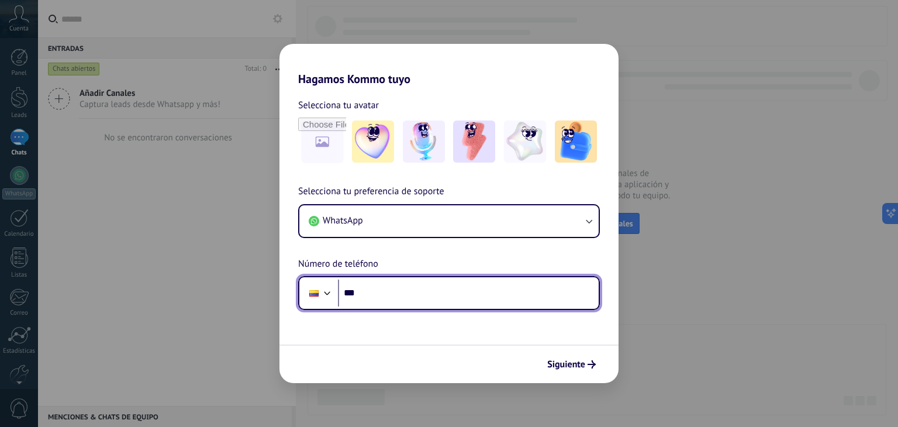
click at [449, 298] on input "***" at bounding box center [468, 292] width 261 height 27
type input "**********"
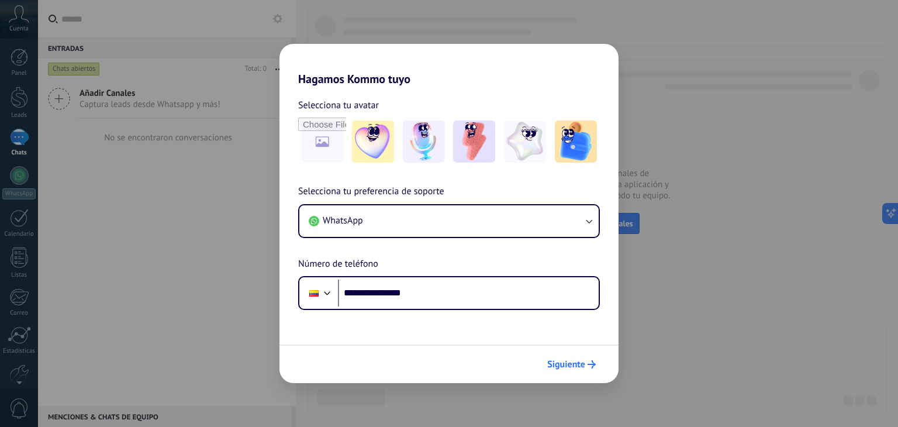
click at [590, 369] on button "Siguiente" at bounding box center [571, 364] width 59 height 20
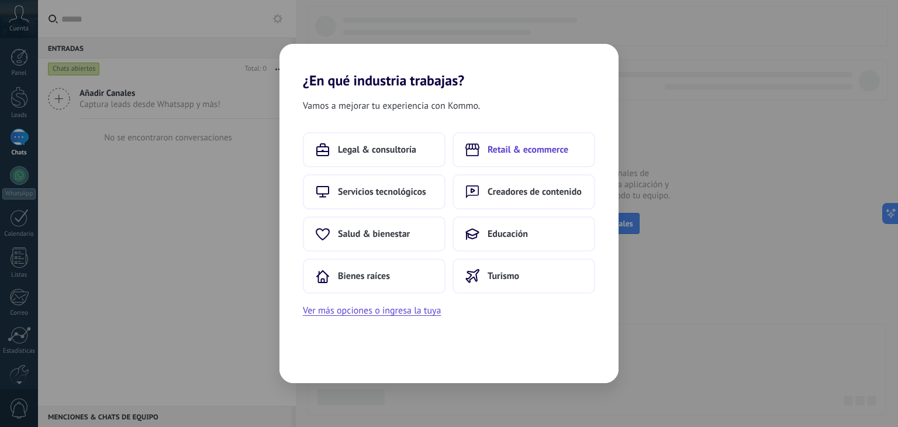
click at [545, 147] on span "Retail & ecommerce" at bounding box center [528, 150] width 81 height 12
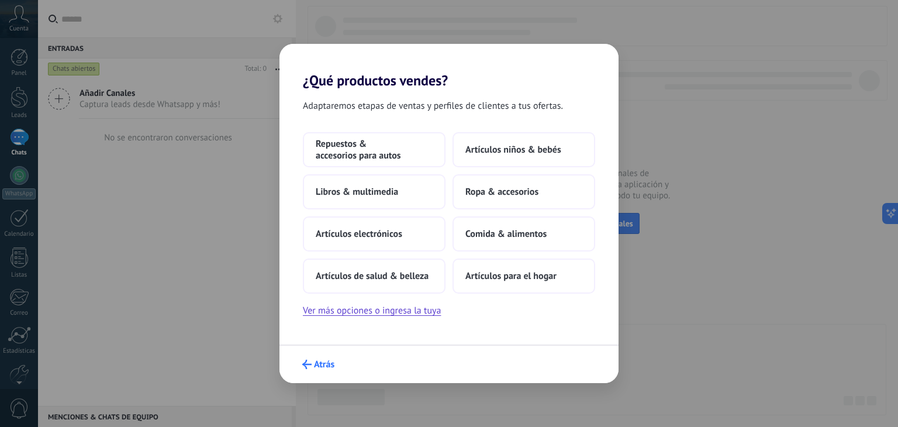
click at [302, 363] on button "Atrás" at bounding box center [318, 364] width 43 height 20
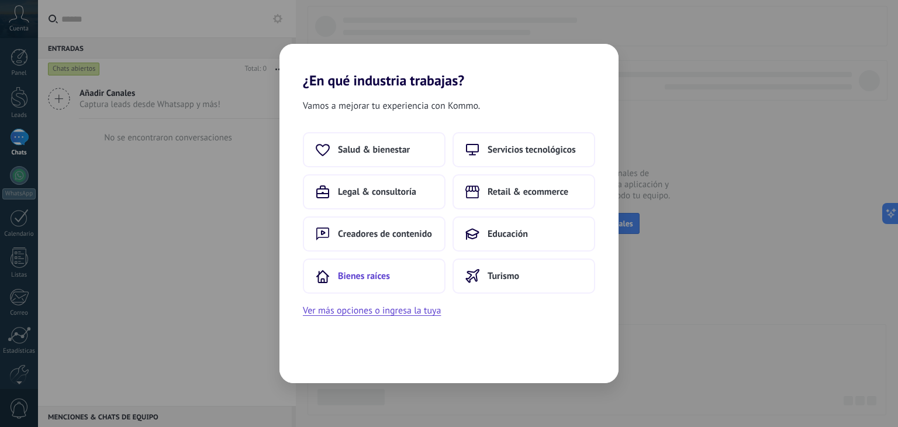
click at [416, 263] on button "Bienes raíces" at bounding box center [374, 275] width 143 height 35
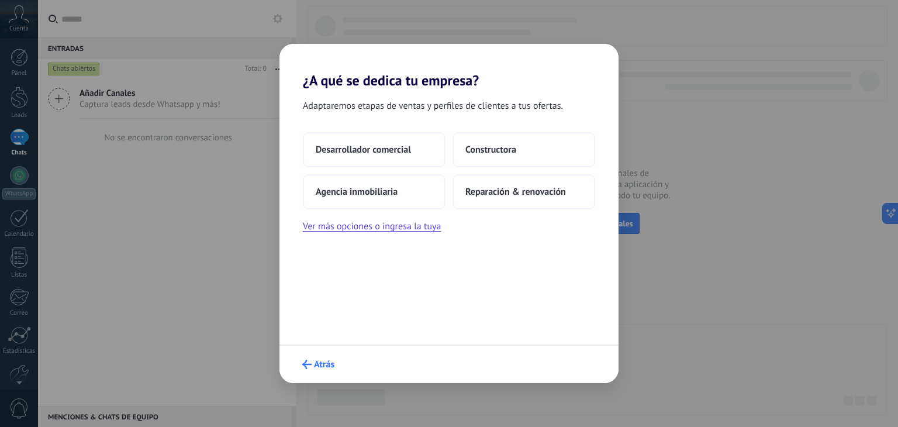
click at [320, 364] on span "Atrás" at bounding box center [324, 364] width 20 height 8
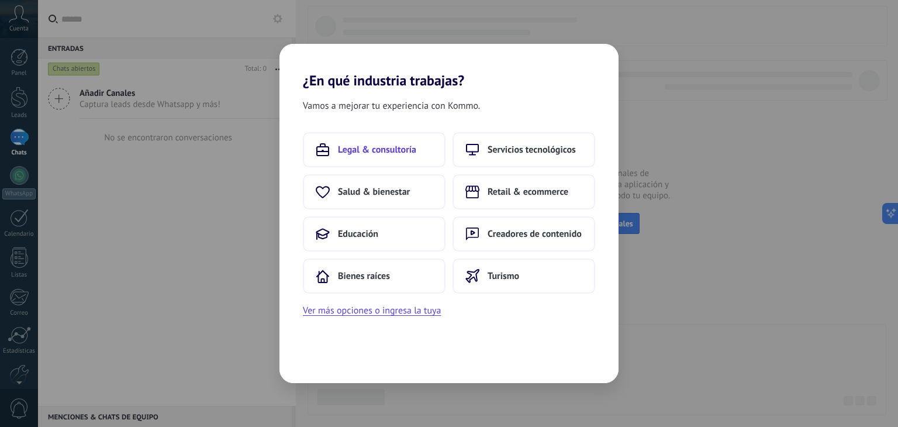
click at [402, 153] on span "Legal & consultoría" at bounding box center [377, 150] width 78 height 12
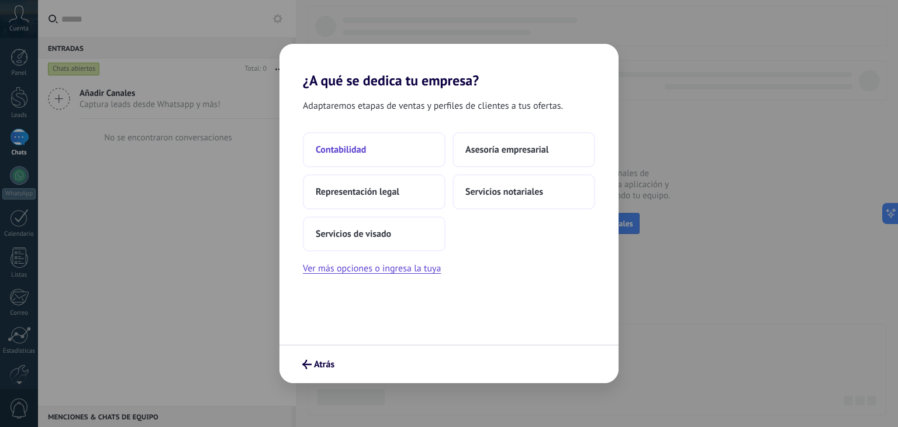
click at [433, 147] on button "Contabilidad" at bounding box center [374, 149] width 143 height 35
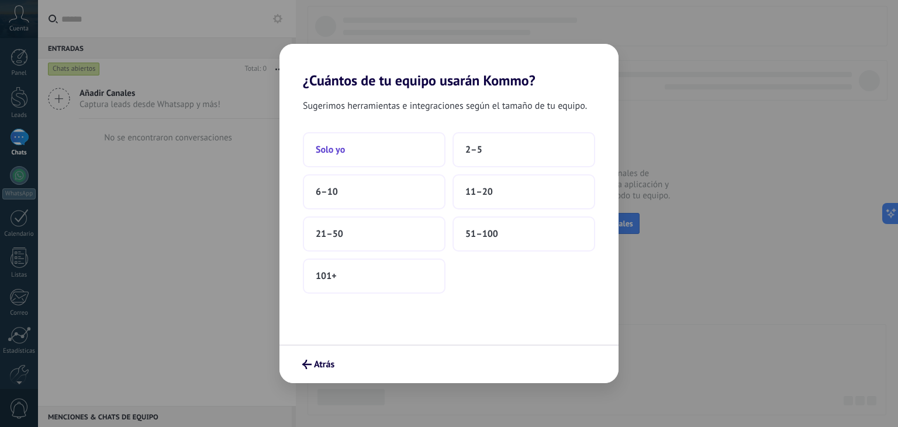
click at [402, 150] on button "Solo yo" at bounding box center [374, 149] width 143 height 35
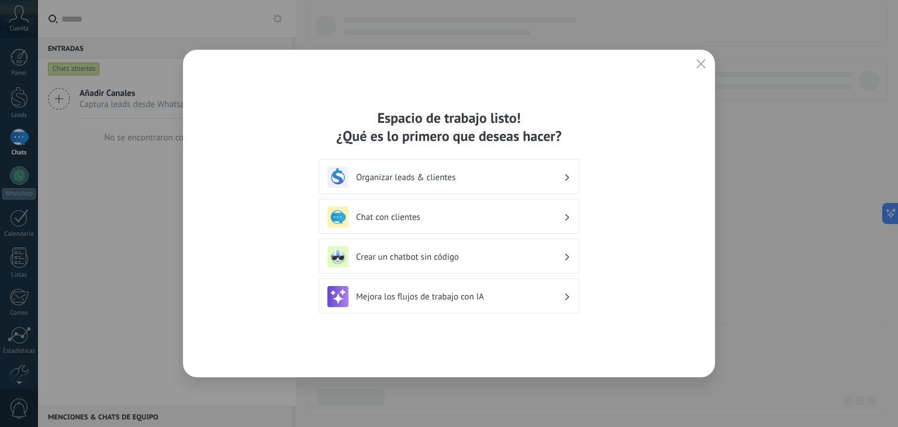
click at [546, 250] on div "Crear un chatbot sin código" at bounding box center [448, 256] width 243 height 21
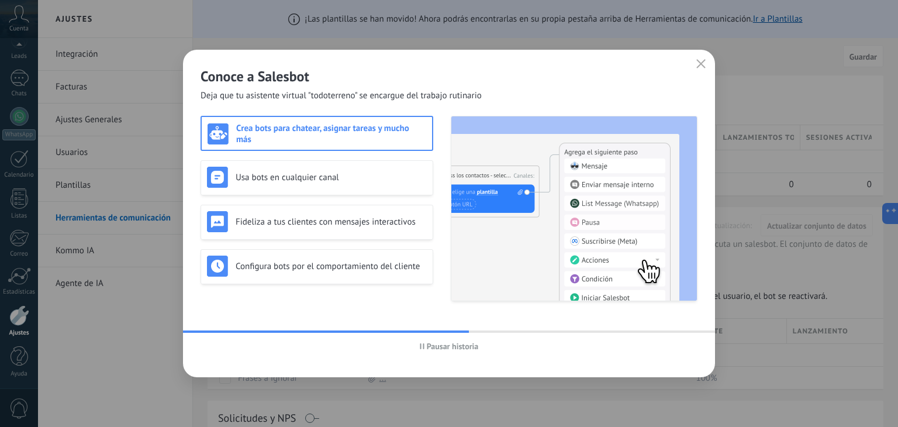
click at [692, 64] on div "Conoce a Salesbot Deja que tu asistente virtual "todoterreno" se encargue del t…" at bounding box center [449, 76] width 532 height 52
click at [702, 66] on icon "button" at bounding box center [700, 63] width 9 height 9
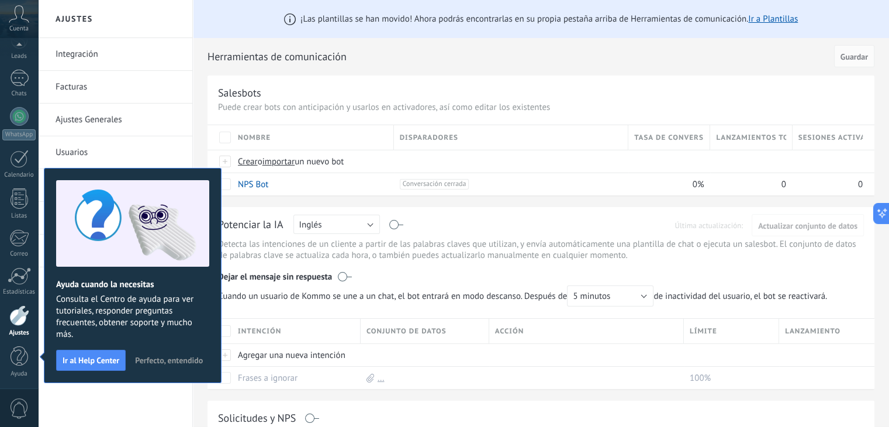
click at [158, 365] on button "Perfecto, entendido" at bounding box center [169, 360] width 78 height 18
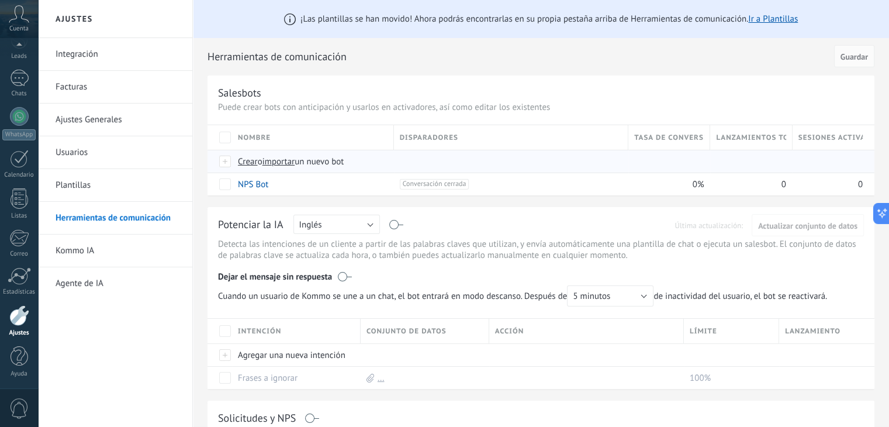
click at [254, 158] on span "Crear" at bounding box center [248, 161] width 20 height 11
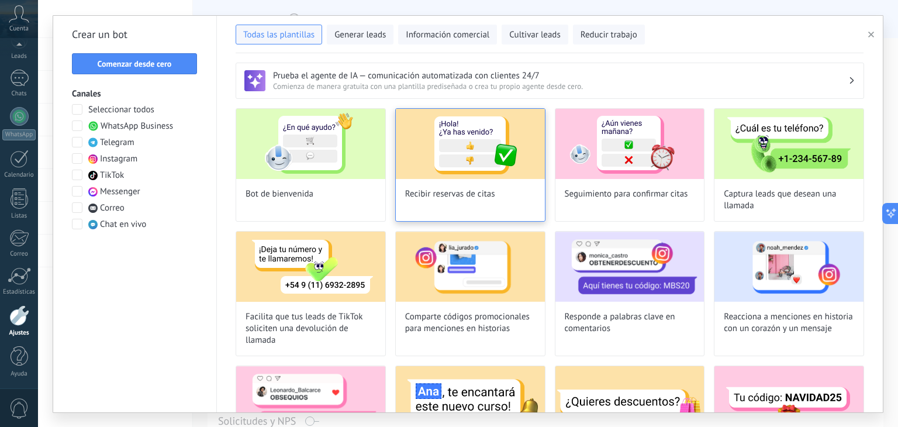
click at [423, 170] on img at bounding box center [470, 144] width 149 height 70
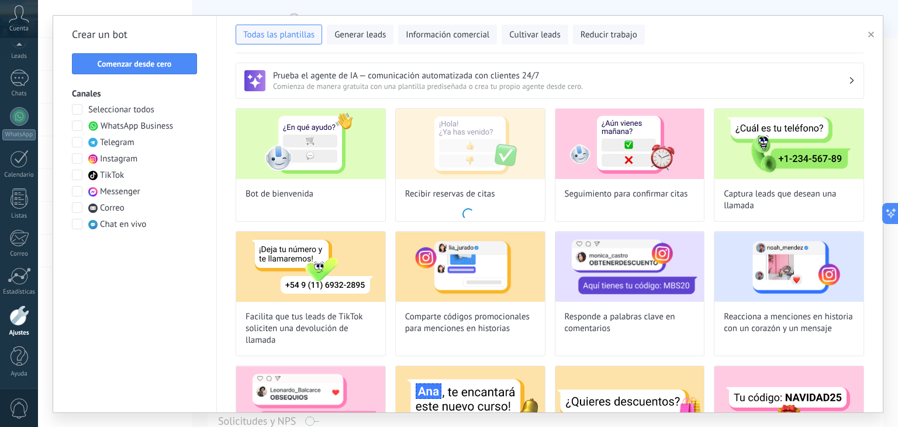
type input "**********"
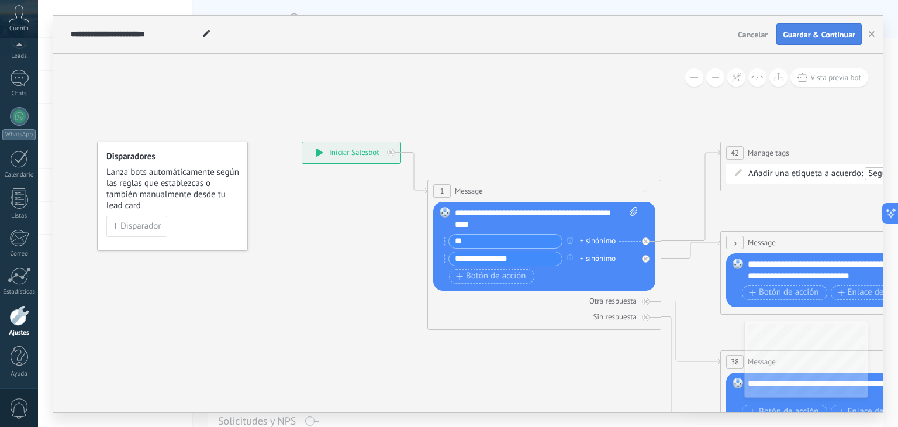
click at [819, 27] on button "Guardar & Continuar" at bounding box center [818, 34] width 85 height 22
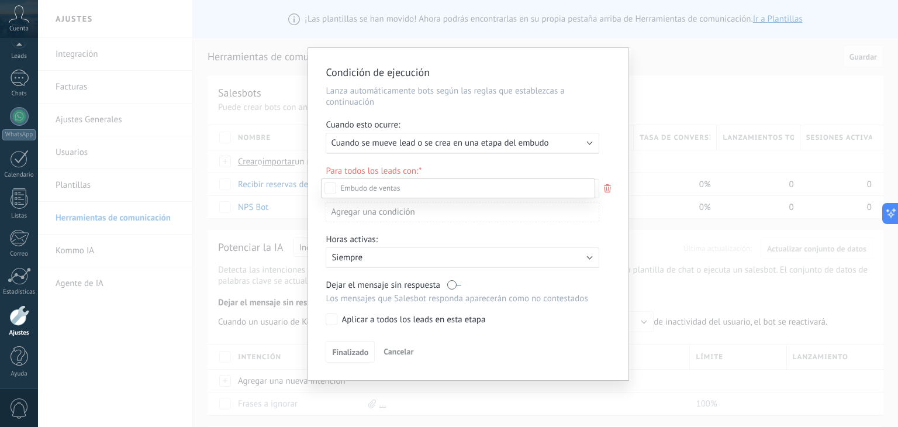
click at [491, 132] on div at bounding box center [468, 213] width 860 height 427
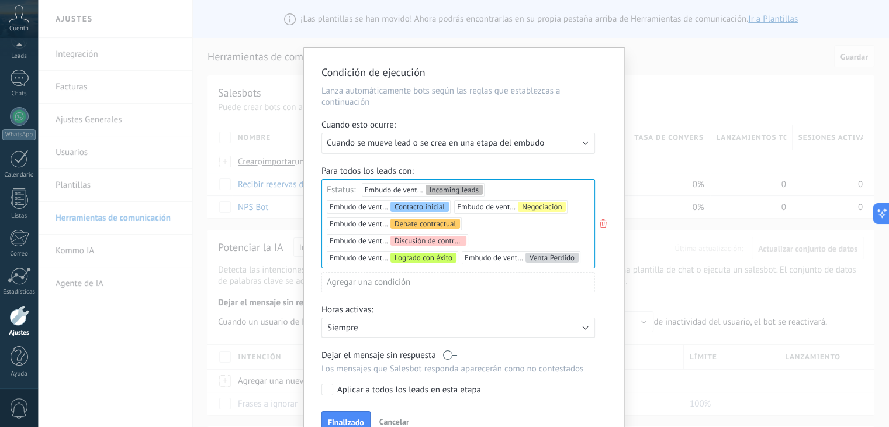
click at [490, 137] on span "Cuando se mueve lead o se crea en una etapa del embudo" at bounding box center [435, 142] width 217 height 11
click at [332, 410] on div "Condición de ejecución Lanza automáticamente bots según las reglas que establez…" at bounding box center [464, 249] width 320 height 402
click at [339, 416] on button "Finalizado" at bounding box center [346, 422] width 49 height 22
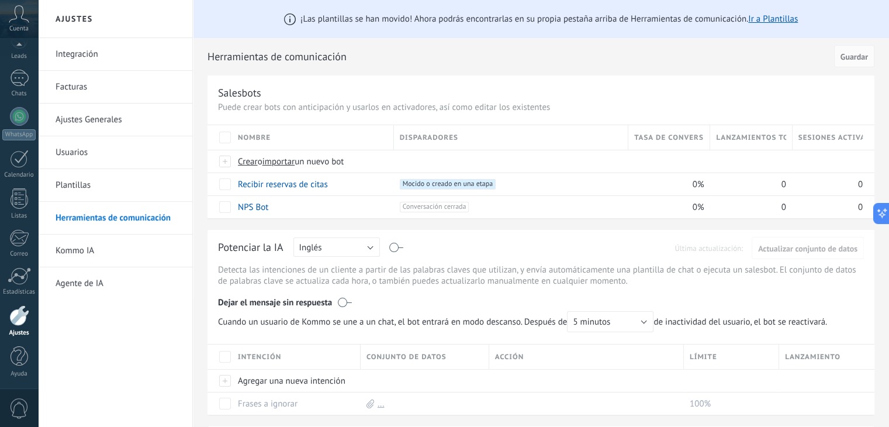
click at [89, 56] on link "Integración" at bounding box center [118, 54] width 125 height 33
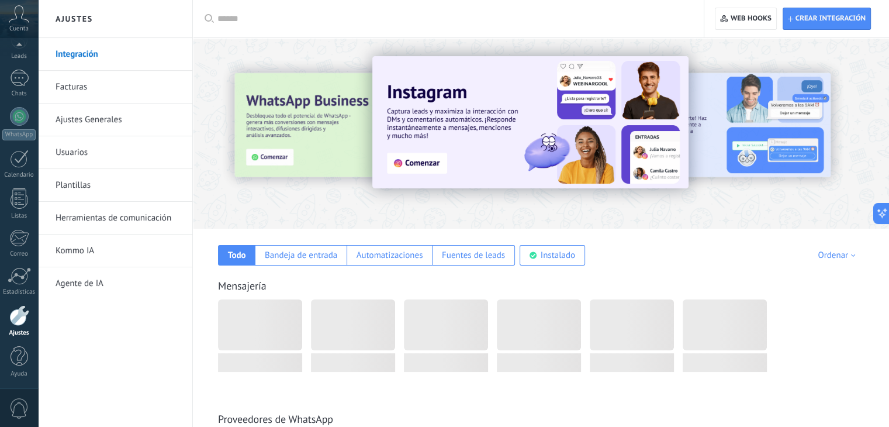
click at [88, 85] on link "Facturas" at bounding box center [118, 87] width 125 height 33
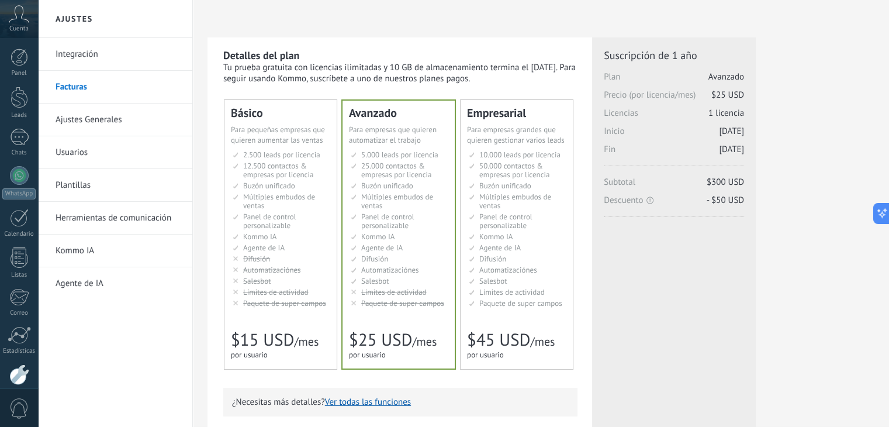
click at [270, 154] on span "2.500 leads por licencia" at bounding box center [281, 155] width 77 height 10
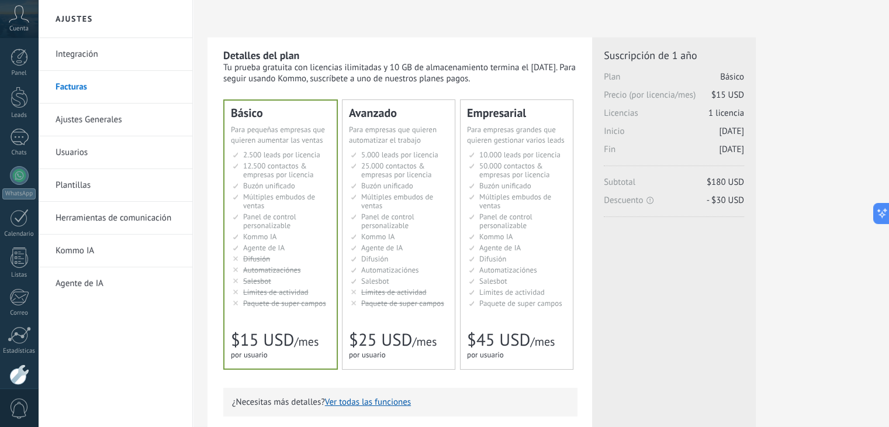
click at [144, 52] on link "Integración" at bounding box center [118, 54] width 125 height 33
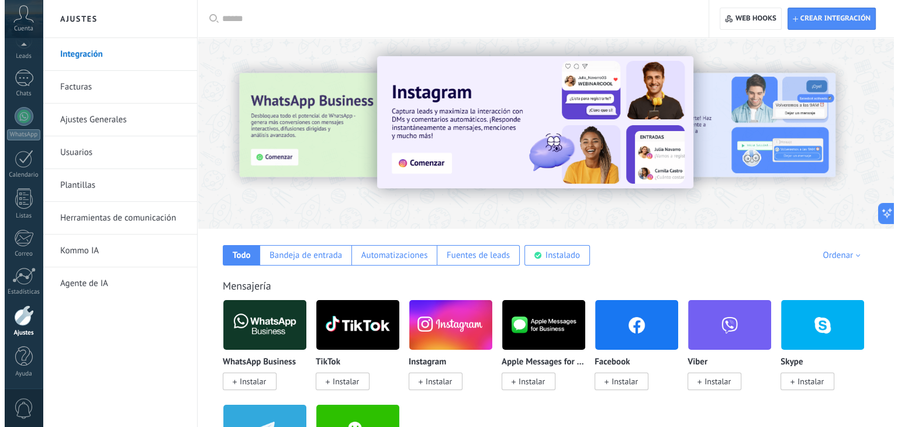
scroll to position [47, 0]
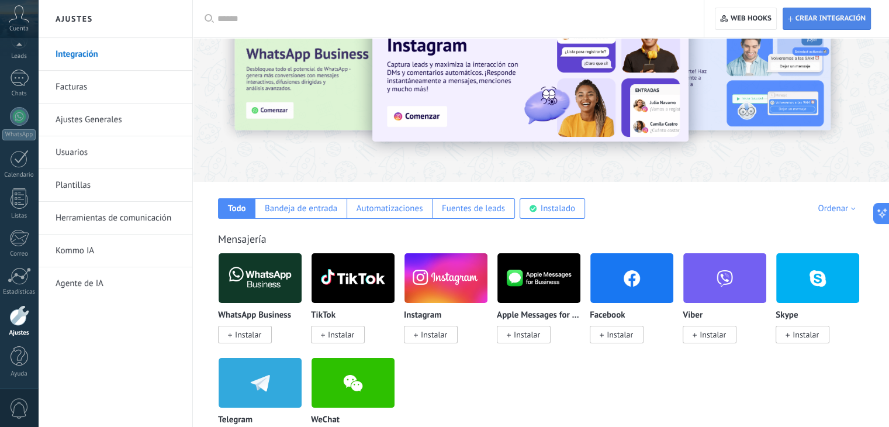
click at [863, 25] on span "Crear integración" at bounding box center [827, 18] width 78 height 21
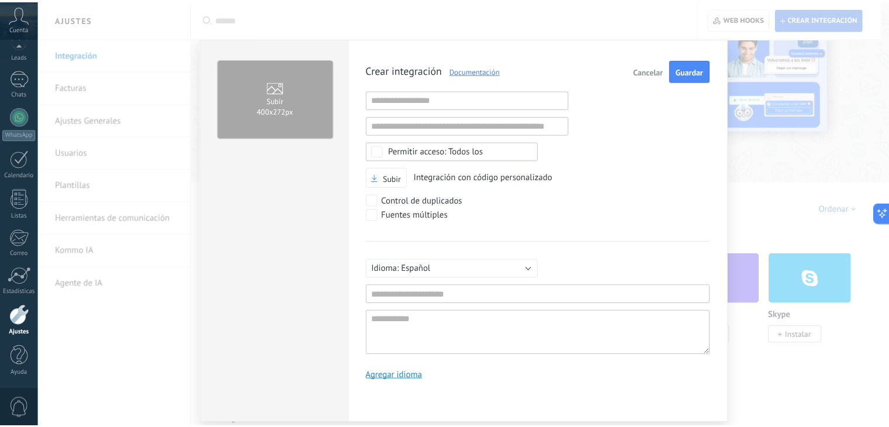
scroll to position [11, 0]
click at [648, 71] on span "Cancelar" at bounding box center [655, 71] width 30 height 8
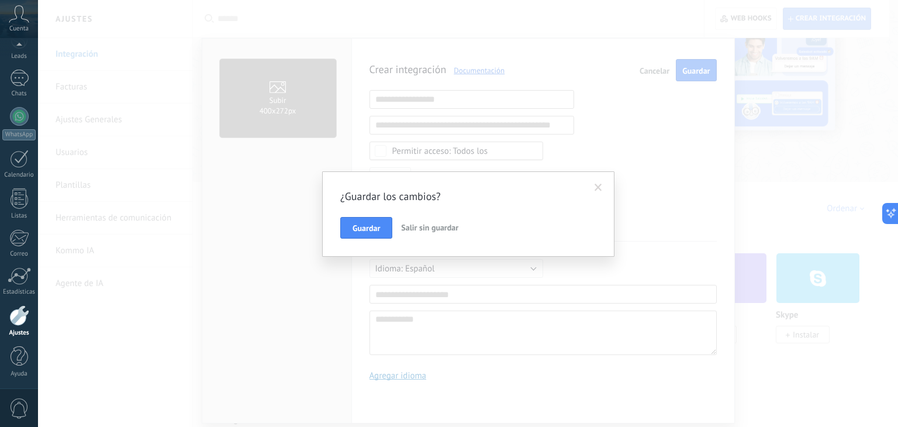
click at [414, 227] on span "Salir sin guardar" at bounding box center [429, 227] width 57 height 11
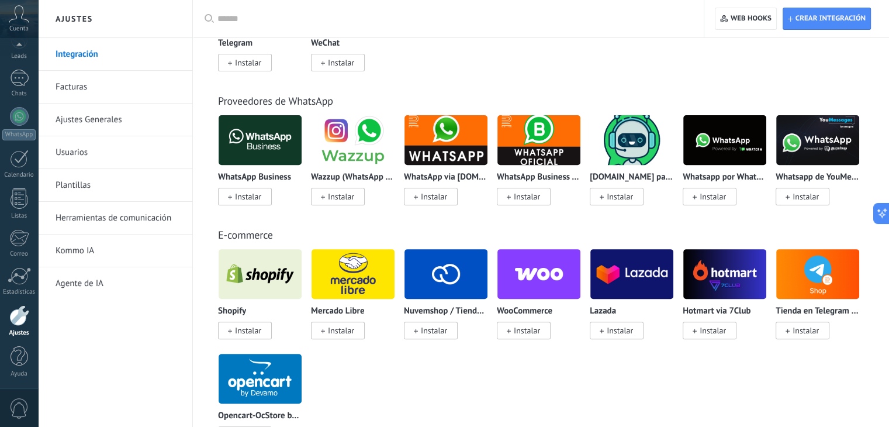
scroll to position [419, 0]
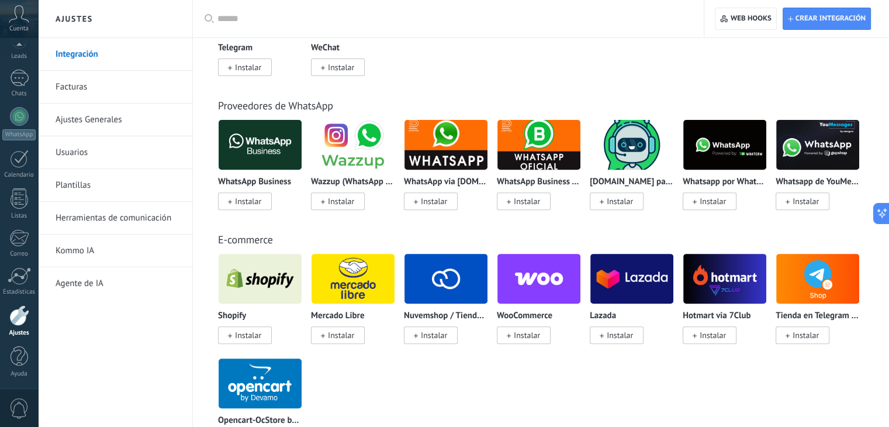
click at [267, 199] on span "Instalar" at bounding box center [245, 201] width 54 height 18
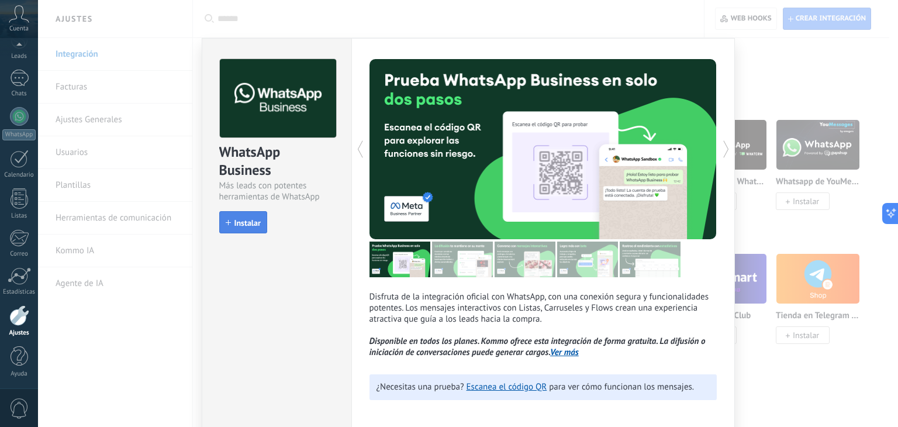
click at [230, 230] on button "Instalar" at bounding box center [243, 222] width 48 height 22
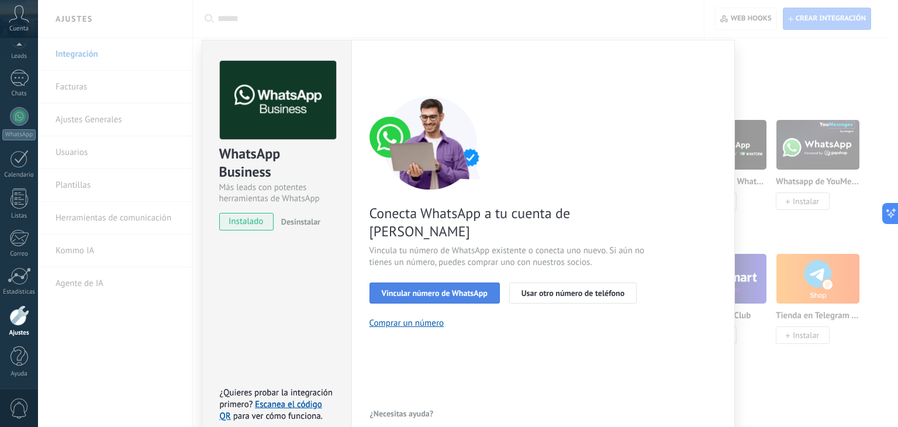
click at [479, 289] on span "Vincular número de WhatsApp" at bounding box center [435, 293] width 106 height 8
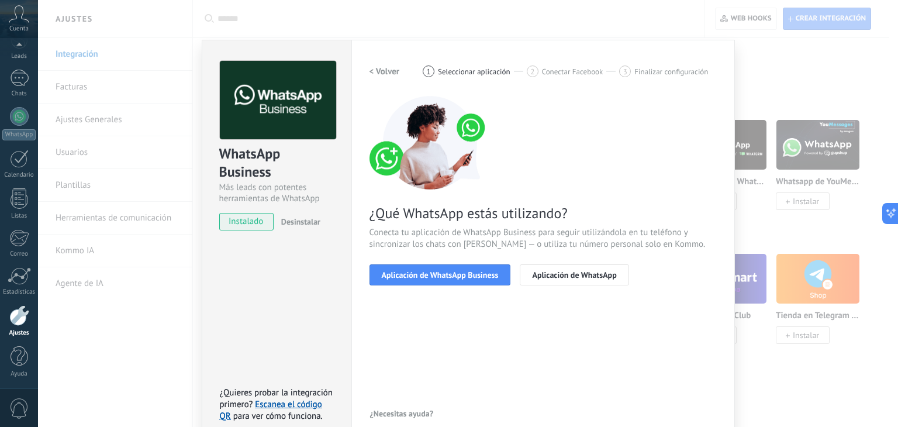
click at [479, 274] on span "Aplicación de WhatsApp Business" at bounding box center [440, 275] width 117 height 8
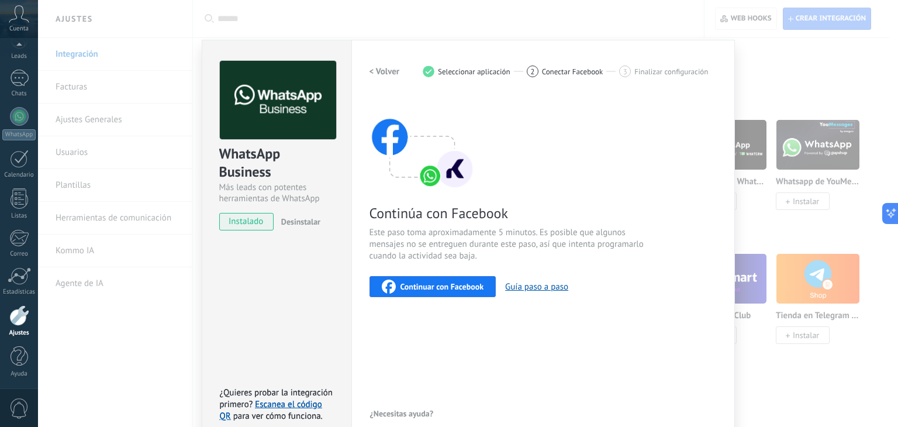
click at [461, 284] on span "Continuar con Facebook" at bounding box center [442, 286] width 84 height 8
click at [470, 285] on span "Continuar con Facebook" at bounding box center [442, 286] width 84 height 8
click at [302, 223] on span "Desinstalar" at bounding box center [300, 221] width 39 height 11
click at [775, 71] on div "WhatsApp Business Más leads con potentes herramientas de WhatsApp instalado Des…" at bounding box center [468, 213] width 860 height 427
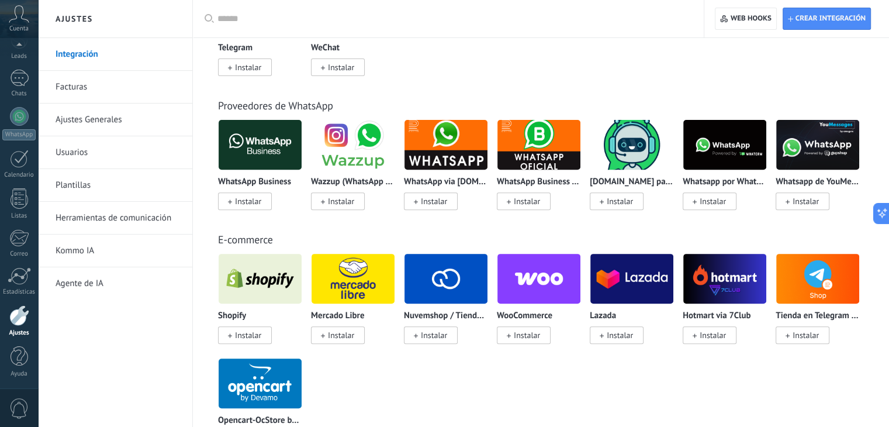
click at [253, 201] on span "Instalar" at bounding box center [248, 201] width 26 height 11
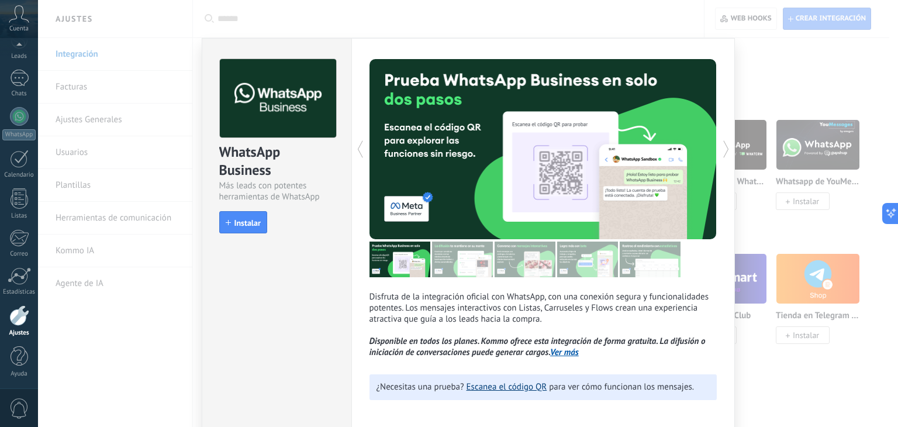
click at [493, 385] on link "Escanea el código QR" at bounding box center [507, 386] width 81 height 11
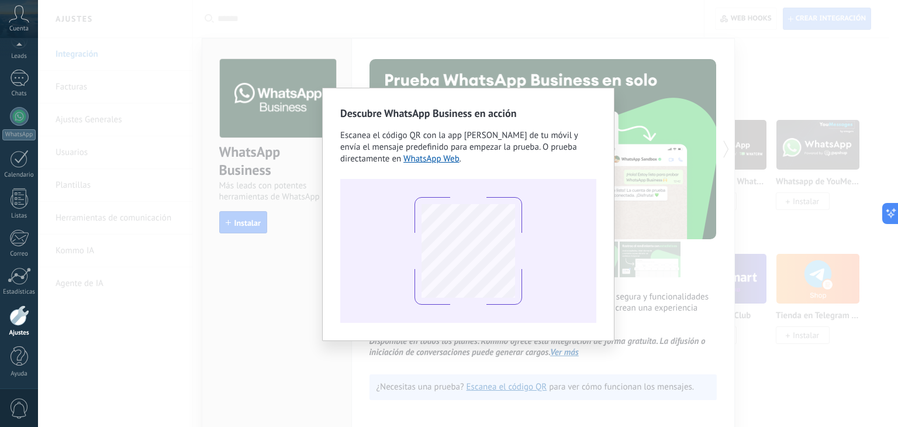
click at [303, 275] on div "Descubre WhatsApp Business en acción Escanea el código QR con la app [PERSON_NA…" at bounding box center [468, 213] width 860 height 427
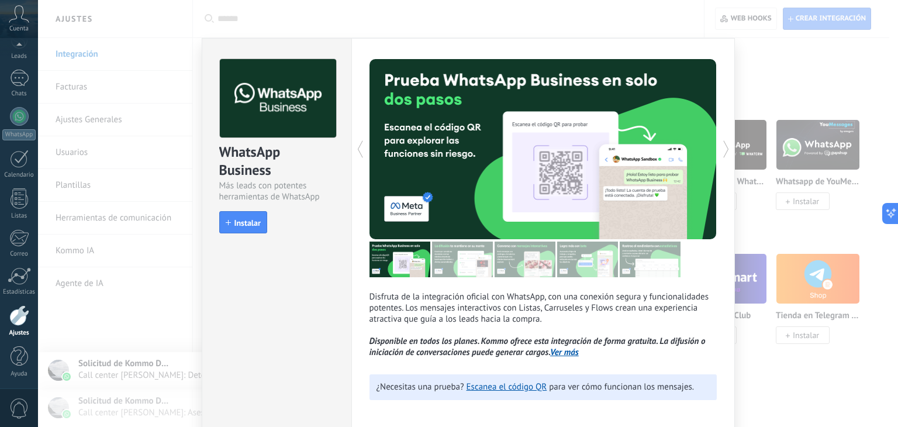
click at [795, 32] on div "WhatsApp Business Más leads con potentes herramientas de WhatsApp install Insta…" at bounding box center [468, 213] width 860 height 427
